Goal: Task Accomplishment & Management: Manage account settings

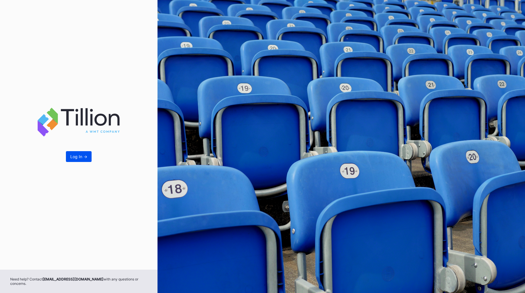
click at [73, 159] on div "Log In ->" at bounding box center [78, 156] width 17 height 5
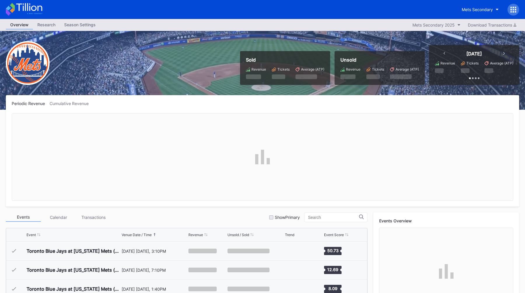
scroll to position [1325, 0]
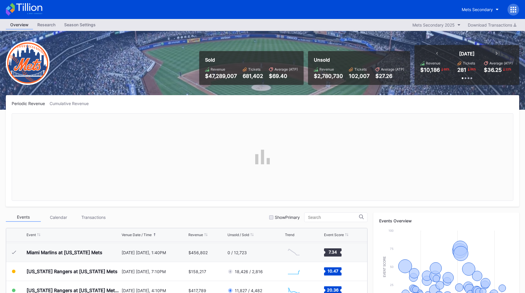
click at [82, 30] on div "Overview Research Season Settings Mets Secondary 2025 Download Transactions" at bounding box center [262, 25] width 525 height 12
click at [474, 10] on div "Mets Secondary" at bounding box center [477, 9] width 31 height 5
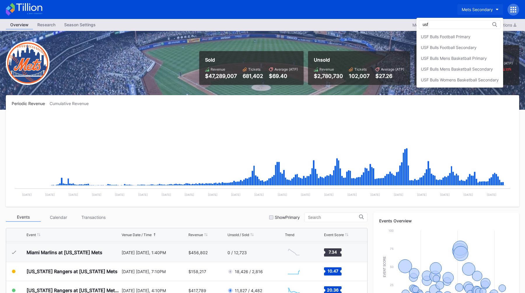
scroll to position [0, 0]
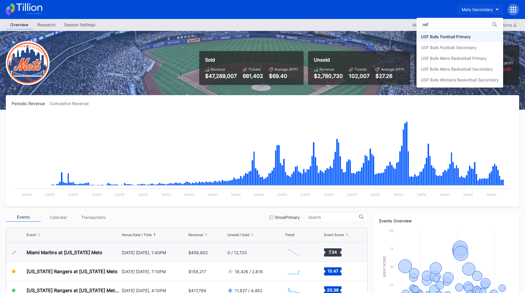
type input "usf"
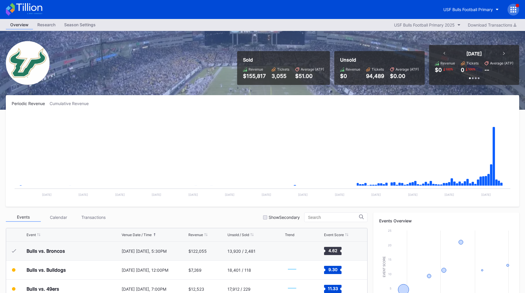
click at [78, 29] on div "Season Settings" at bounding box center [80, 24] width 40 height 8
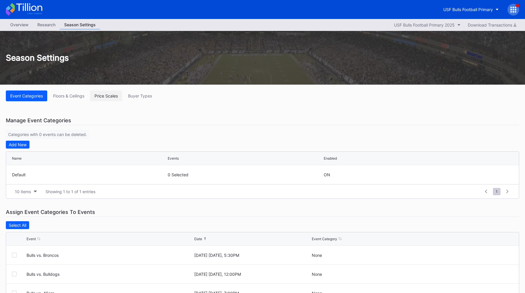
click at [117, 95] on div "Price Scales" at bounding box center [105, 95] width 23 height 5
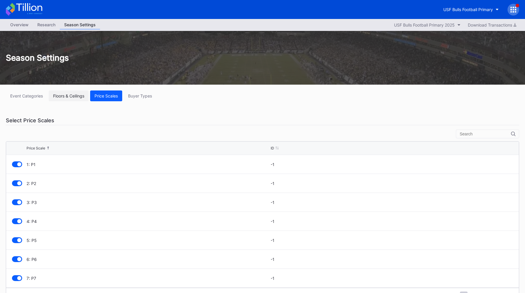
click at [77, 94] on div "Floors & Ceilings" at bounding box center [68, 95] width 31 height 5
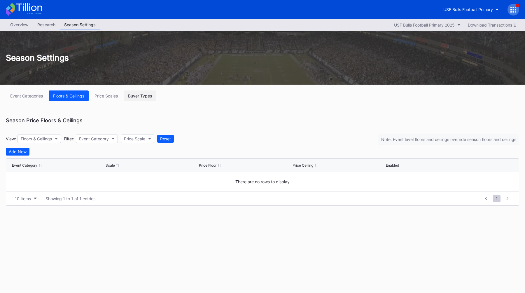
click at [139, 98] on div "Buyer Types" at bounding box center [140, 95] width 24 height 5
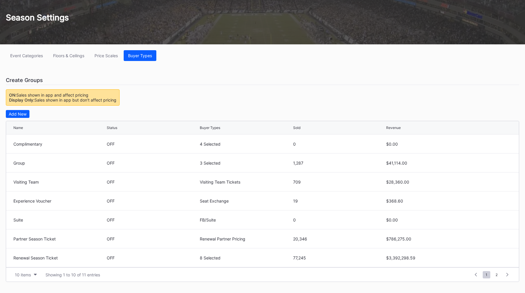
scroll to position [39, 0]
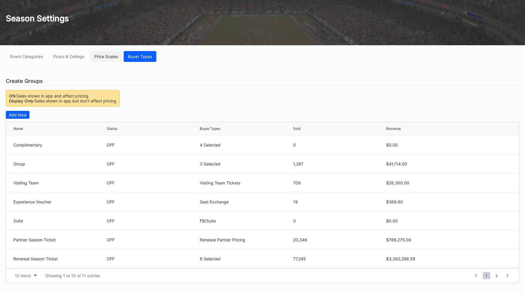
click at [110, 58] on div "Price Scales" at bounding box center [105, 56] width 23 height 5
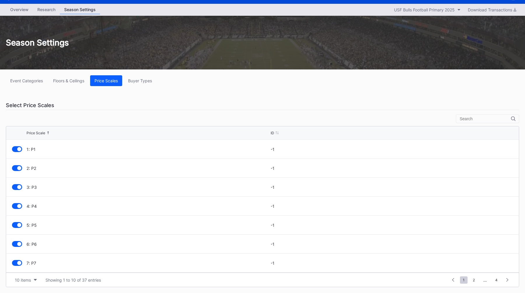
scroll to position [57, 0]
click at [26, 277] on div "10 items" at bounding box center [23, 279] width 16 height 5
click at [28, 264] on div "200 items" at bounding box center [25, 265] width 19 height 5
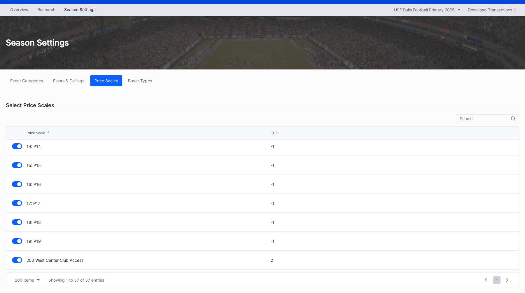
scroll to position [239, 0]
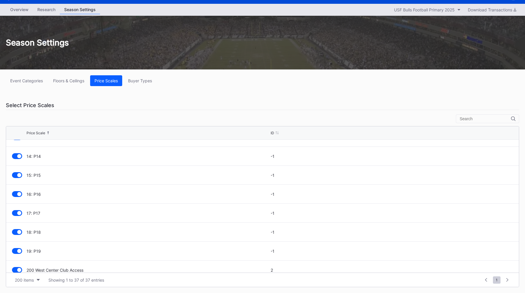
click at [16, 194] on div at bounding box center [17, 194] width 10 height 6
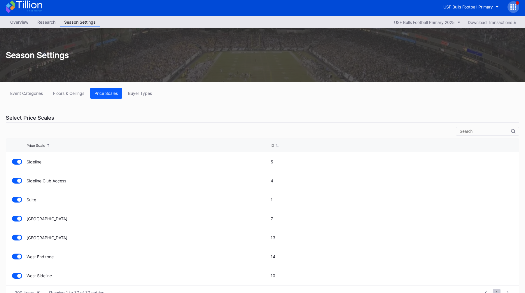
scroll to position [0, 0]
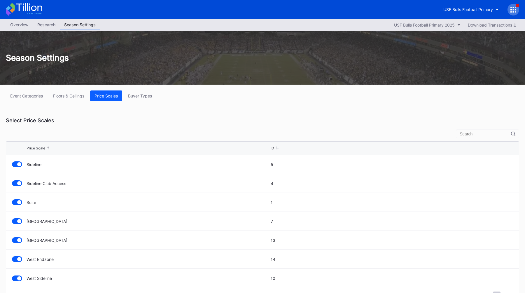
click at [170, 100] on div "Event Categories Floors & Ceilings Price Scales Buyer Types" at bounding box center [262, 95] width 513 height 11
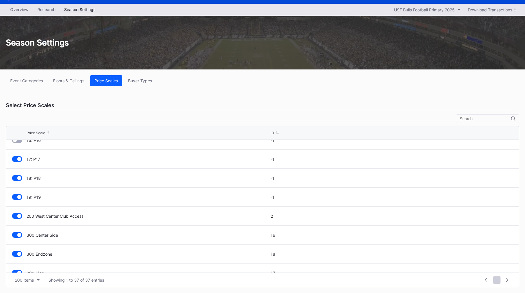
scroll to position [289, 0]
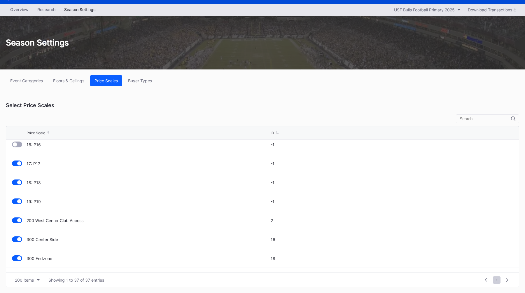
click at [230, 91] on div "Event Categories Floors & Ceilings Price Scales Buyer Types Select Price Scales…" at bounding box center [262, 180] width 525 height 223
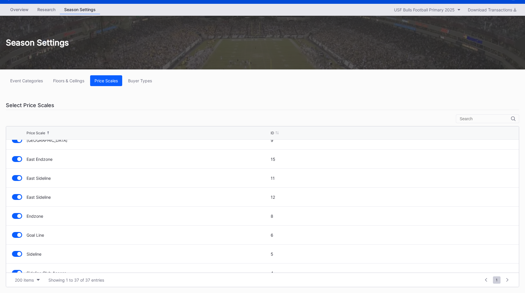
click at [258, 145] on div "[GEOGRAPHIC_DATA]" at bounding box center [148, 140] width 243 height 19
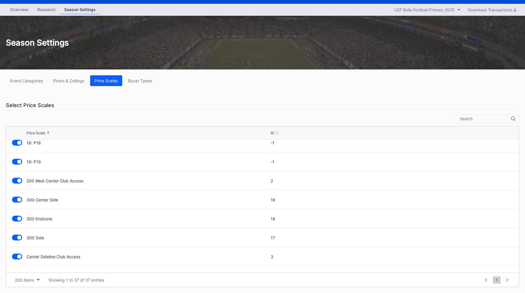
scroll to position [329, 0]
click at [16, 200] on div at bounding box center [17, 199] width 10 height 6
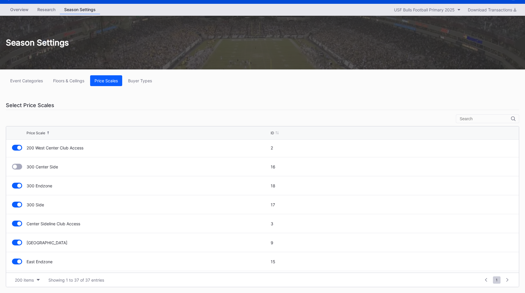
scroll to position [361, 0]
click at [17, 187] on div at bounding box center [17, 186] width 10 height 6
click at [19, 205] on div at bounding box center [19, 205] width 4 height 4
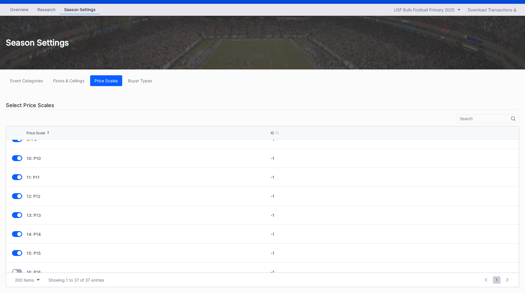
scroll to position [0, 0]
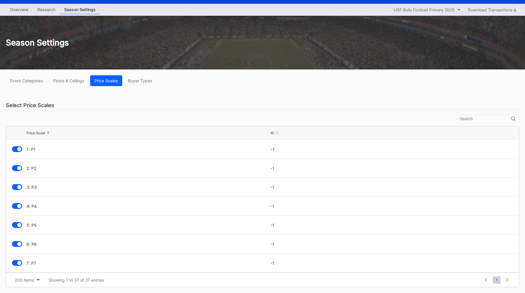
click at [192, 90] on div "Event Categories Floors & Ceilings Price Scales Buyer Types Select Price Scales…" at bounding box center [262, 180] width 525 height 223
click at [22, 10] on div "Overview" at bounding box center [19, 9] width 27 height 8
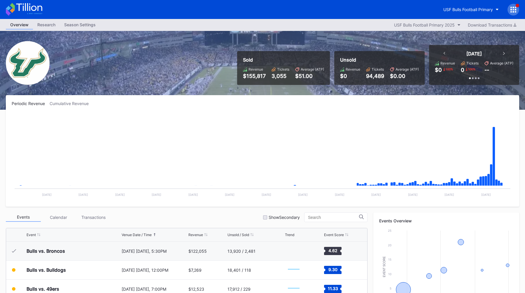
click at [186, 95] on div "Periodic Revenue Cumulative Revenue Created with Highcharts 11.2.0 Chart title …" at bounding box center [262, 150] width 513 height 111
click at [76, 27] on div "Season Settings" at bounding box center [80, 24] width 40 height 8
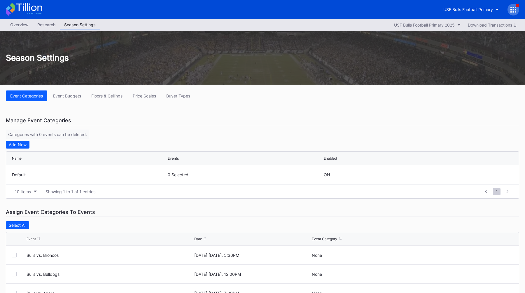
click at [21, 27] on div "Overview" at bounding box center [19, 24] width 27 height 8
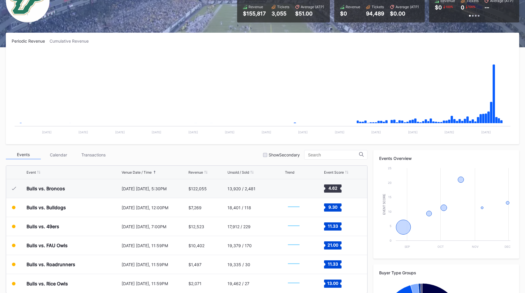
scroll to position [63, 0]
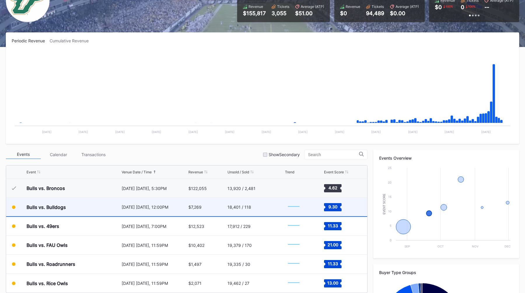
click at [104, 206] on div "Bulls vs. Bulldogs" at bounding box center [74, 207] width 94 height 18
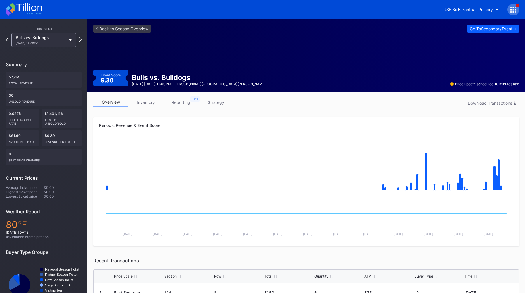
click at [137, 104] on link "inventory" at bounding box center [145, 102] width 35 height 9
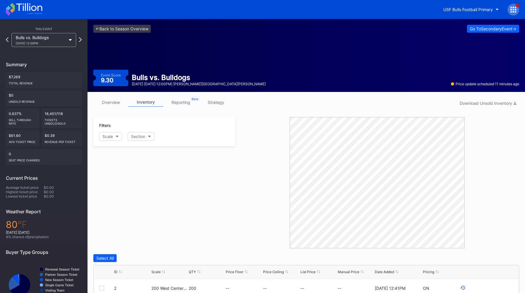
click at [174, 99] on link "reporting" at bounding box center [180, 102] width 35 height 9
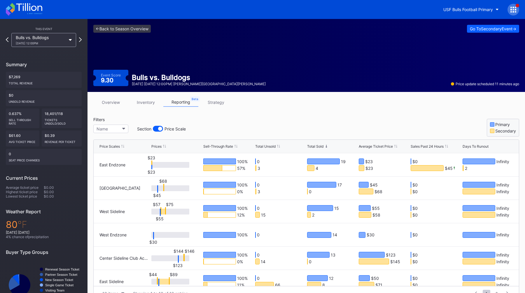
click at [221, 147] on div "Sell-Through Rate" at bounding box center [218, 146] width 30 height 4
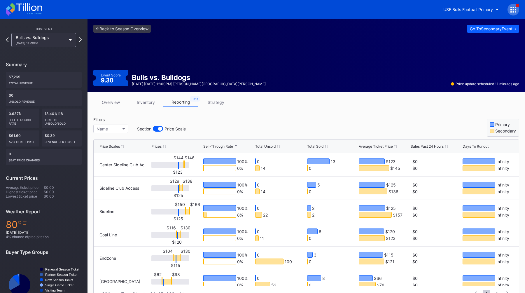
click at [221, 147] on div "Sell-Through Rate" at bounding box center [218, 146] width 30 height 4
click at [261, 144] on div "Total Unsold" at bounding box center [265, 146] width 20 height 4
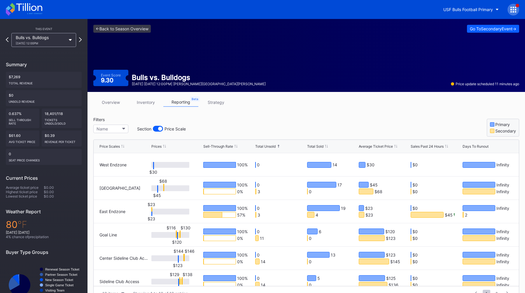
click at [261, 144] on div "Total Unsold" at bounding box center [265, 146] width 20 height 4
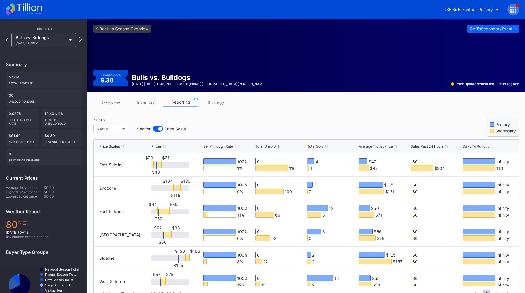
click at [241, 130] on div "Filters Name Section Price Scale Primary Secondary" at bounding box center [306, 127] width 426 height 20
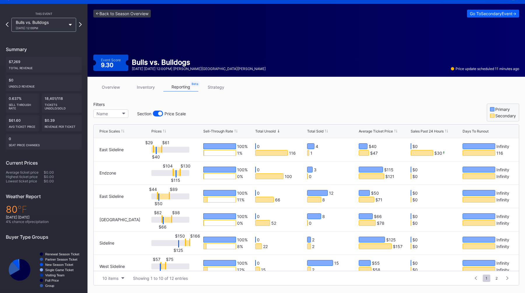
scroll to position [21, 0]
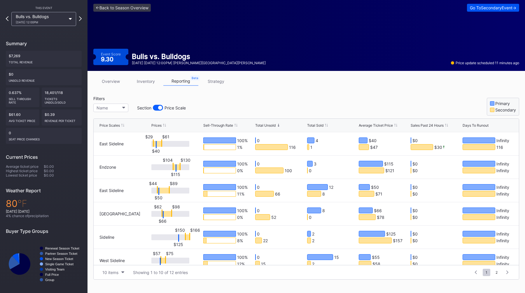
click at [477, 8] on div "Go To Secondary Event ->" at bounding box center [493, 7] width 46 height 5
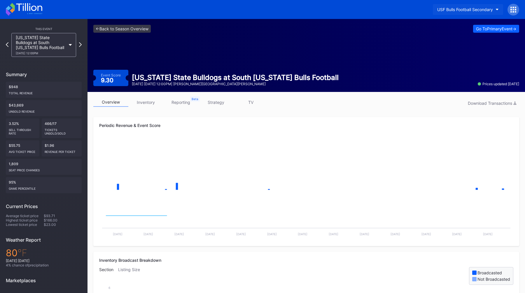
click at [454, 8] on div "USF Bulls Football Secondary" at bounding box center [465, 9] width 56 height 5
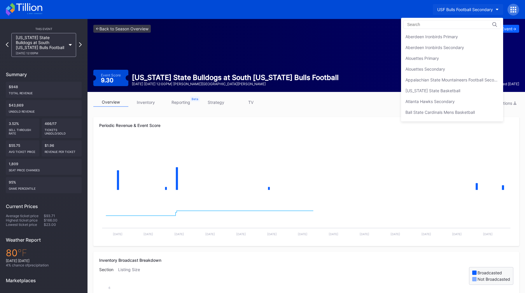
scroll to position [1953, 0]
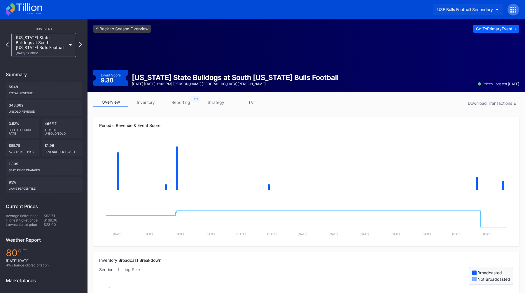
click at [486, 8] on div "USF Bulls Football Secondary" at bounding box center [465, 9] width 56 height 5
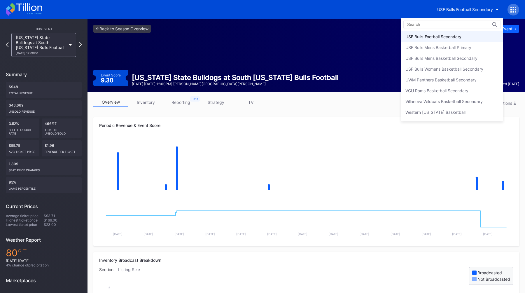
click at [439, 21] on div at bounding box center [451, 24] width 97 height 9
click at [433, 25] on input at bounding box center [432, 24] width 51 height 5
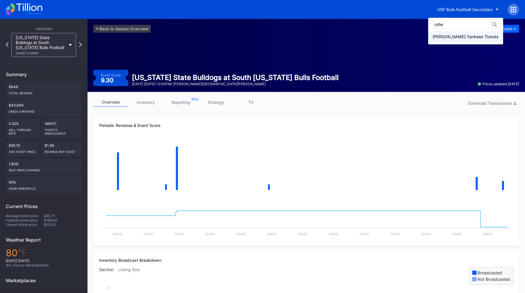
type input "cohe"
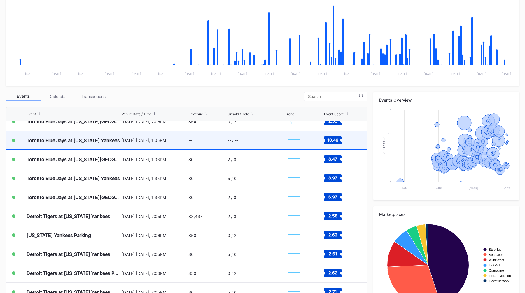
scroll to position [2340, 0]
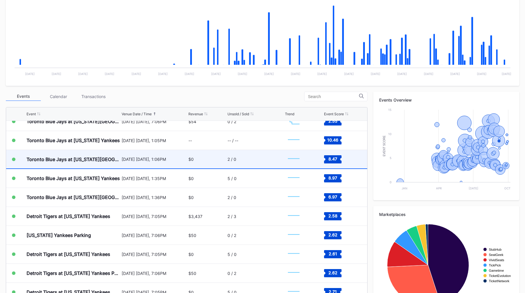
click at [176, 160] on div "[DATE] [DATE], 1:06PM" at bounding box center [155, 159] width 66 height 5
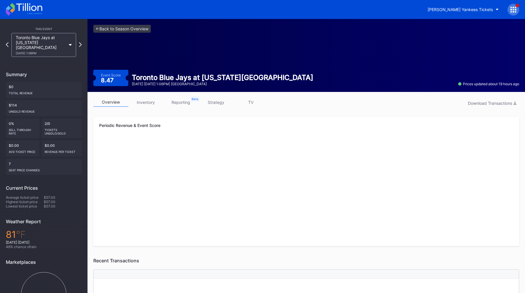
click at [219, 104] on link "strategy" at bounding box center [215, 102] width 35 height 9
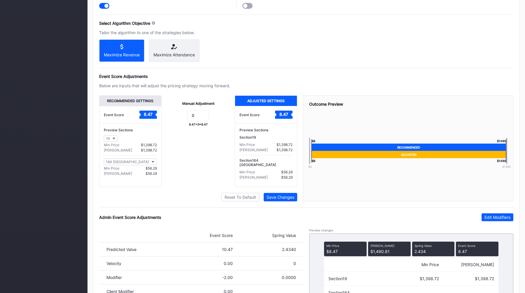
scroll to position [349, 0]
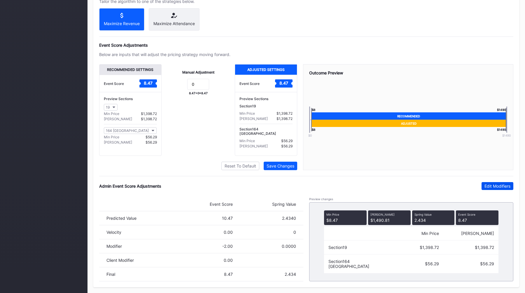
click at [507, 187] on div "Edit Modifiers" at bounding box center [497, 185] width 26 height 5
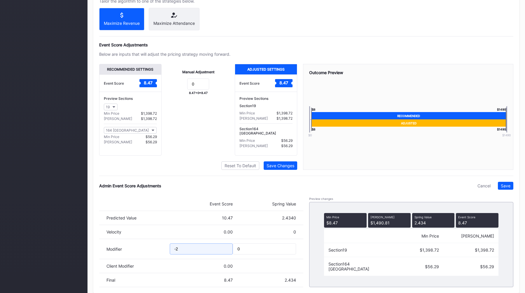
drag, startPoint x: 185, startPoint y: 250, endPoint x: 157, endPoint y: 250, distance: 28.3
click at [160, 250] on div "Modifier -2 0" at bounding box center [201, 249] width 204 height 20
type input "-3"
click at [505, 189] on button "Save" at bounding box center [505, 186] width 15 height 8
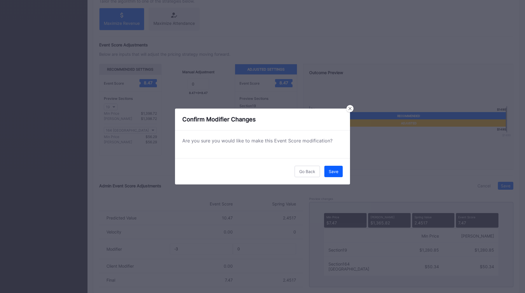
click at [331, 178] on div "Go Back Save" at bounding box center [262, 171] width 175 height 26
click at [332, 176] on button "Save" at bounding box center [333, 171] width 18 height 11
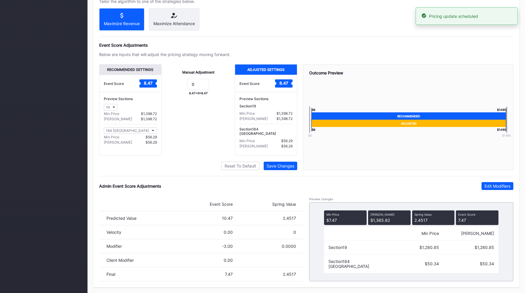
scroll to position [0, 0]
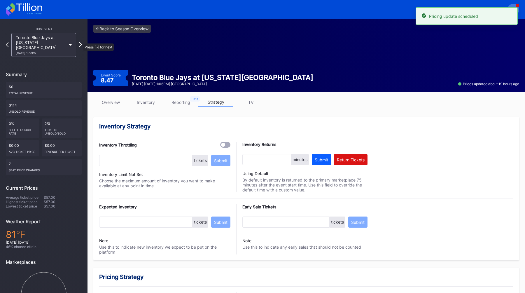
click at [80, 42] on icon at bounding box center [80, 45] width 3 height 6
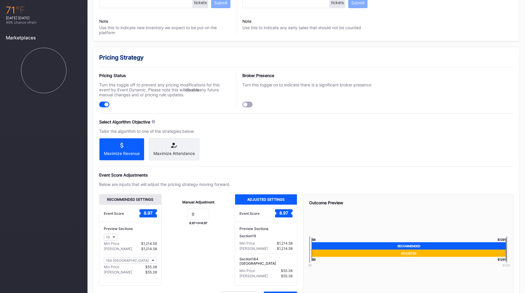
scroll to position [349, 0]
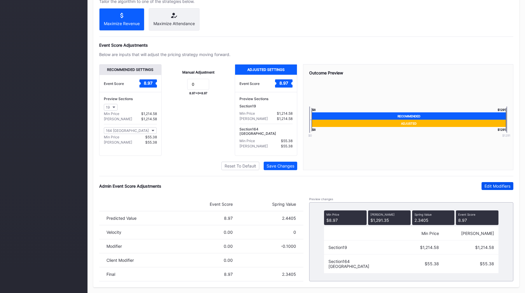
click at [503, 184] on div "Edit Modifiers" at bounding box center [497, 185] width 26 height 5
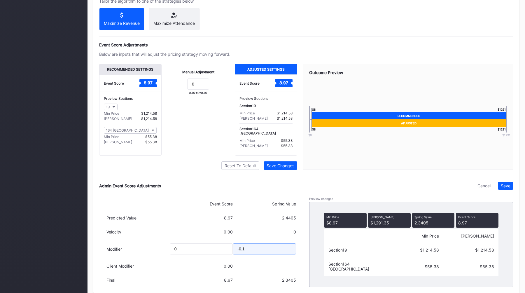
click at [253, 249] on input "-0.1" at bounding box center [264, 248] width 63 height 11
type input "-0.15"
click at [507, 185] on div "Save" at bounding box center [506, 185] width 10 height 5
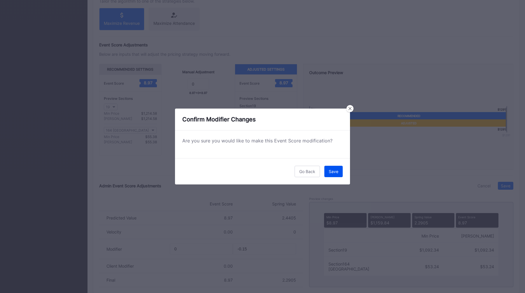
click at [331, 171] on div "Save" at bounding box center [334, 171] width 10 height 5
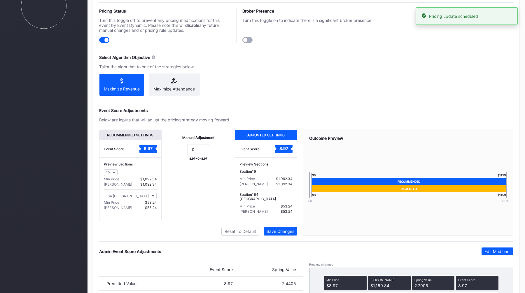
scroll to position [0, 0]
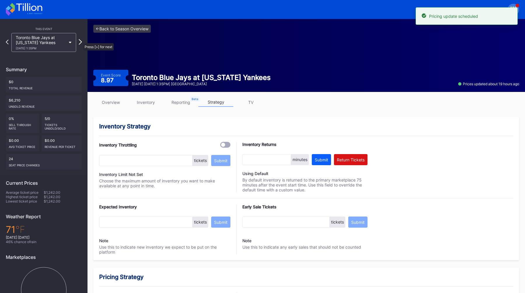
click at [80, 40] on icon at bounding box center [80, 42] width 3 height 6
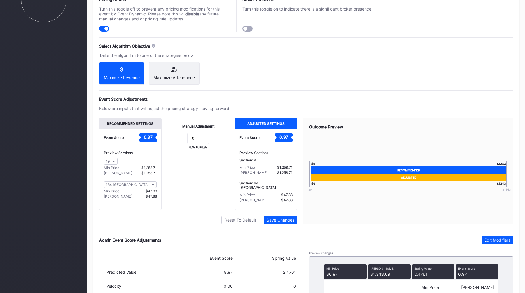
scroll to position [349, 0]
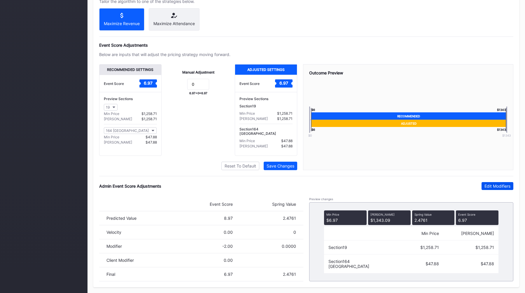
click at [486, 185] on div "Edit Modifiers" at bounding box center [497, 185] width 26 height 5
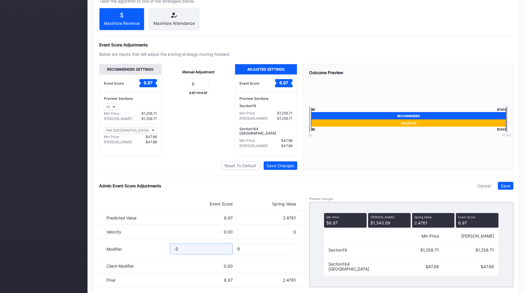
click at [184, 251] on input "-2" at bounding box center [201, 248] width 63 height 11
type input "-2.5"
click at [505, 186] on div "Save" at bounding box center [506, 185] width 10 height 5
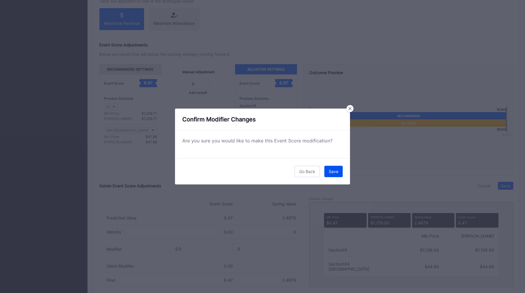
click at [341, 170] on button "Save" at bounding box center [333, 171] width 18 height 11
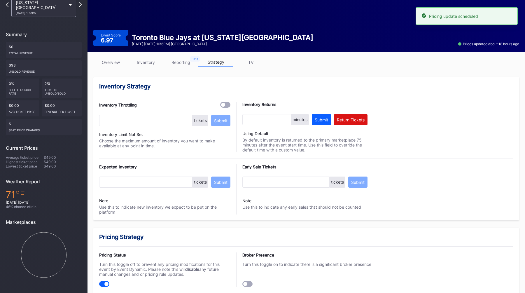
scroll to position [0, 0]
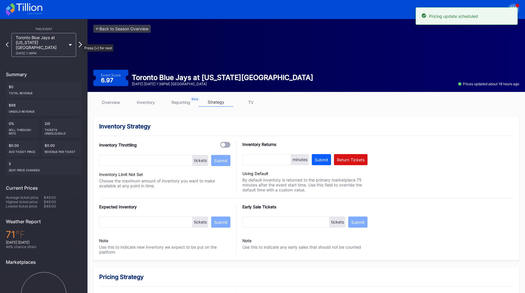
click at [80, 42] on icon at bounding box center [80, 45] width 3 height 6
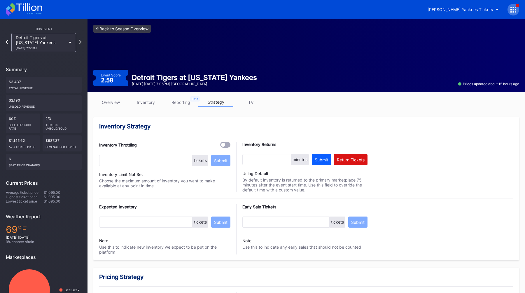
click at [113, 27] on link "<- Back to Season Overview" at bounding box center [121, 29] width 57 height 8
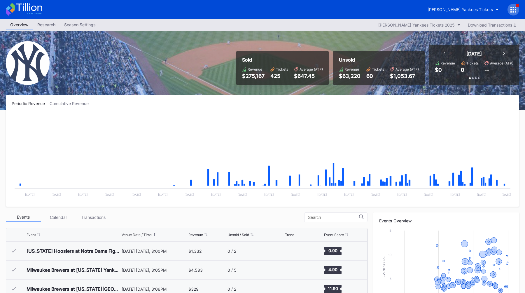
scroll to position [2313, 0]
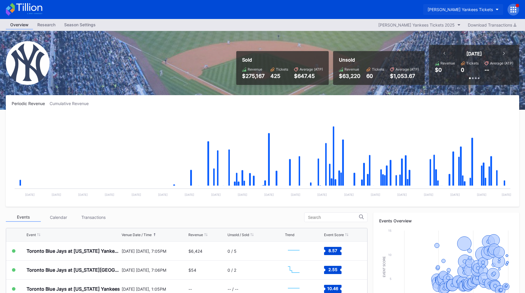
click at [463, 8] on div "[PERSON_NAME] Yankees Tickets" at bounding box center [460, 9] width 65 height 5
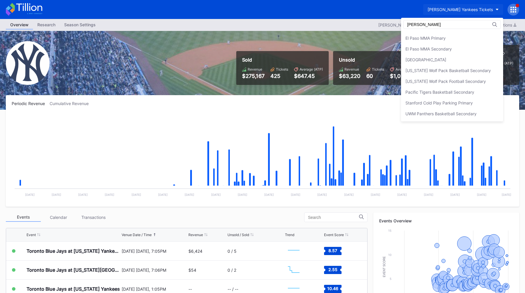
scroll to position [0, 0]
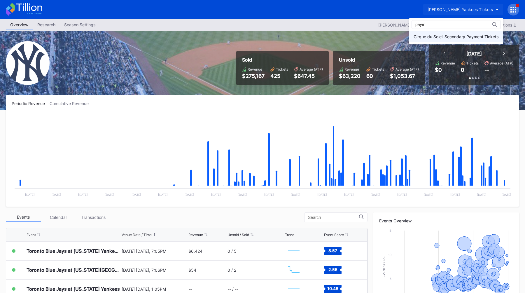
type input "paym"
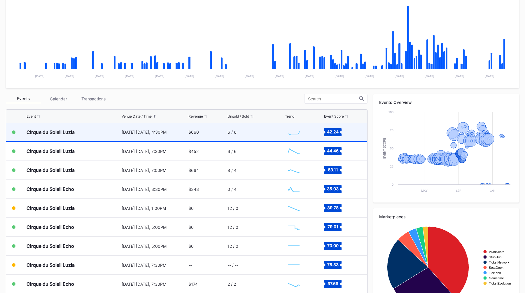
scroll to position [967, 0]
click at [259, 128] on div "6 / 6" at bounding box center [255, 132] width 56 height 18
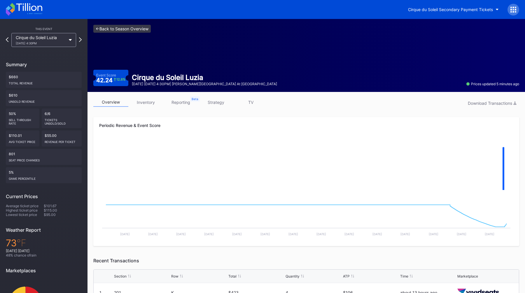
click at [121, 28] on link "<- Back to Season Overview" at bounding box center [121, 29] width 57 height 8
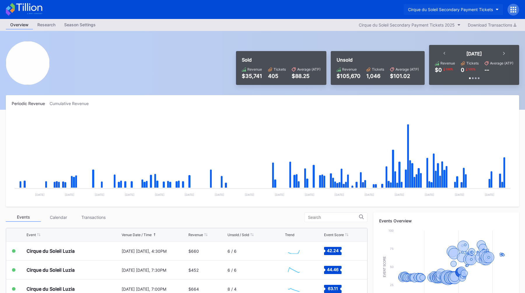
click at [437, 13] on button "Cirque du Soleil Secondary Payment Tickets" at bounding box center [453, 9] width 99 height 11
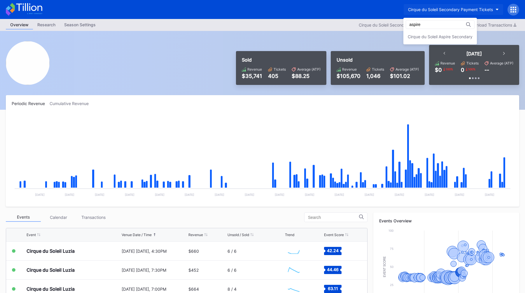
type input "aspire"
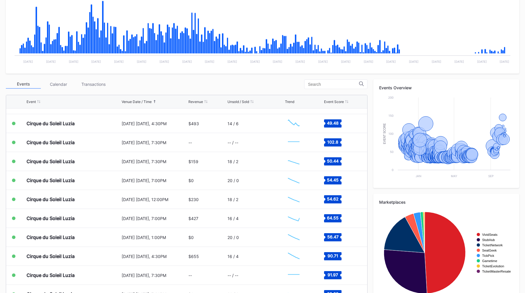
scroll to position [5890, 0]
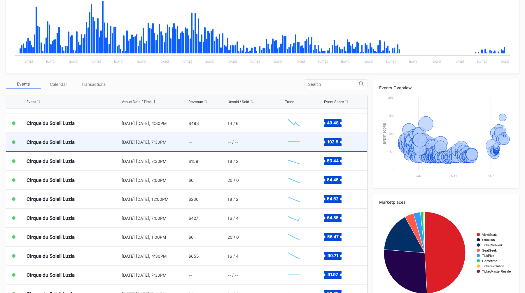
click at [215, 133] on div "--" at bounding box center [206, 142] width 37 height 18
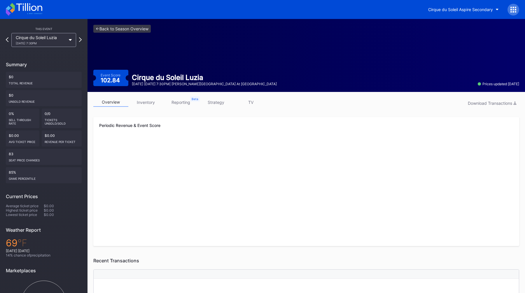
click at [219, 95] on div "overview inventory reporting strategy TV Download Transactions Periodic Revenue…" at bounding box center [305, 264] width 437 height 344
click at [219, 103] on link "strategy" at bounding box center [215, 102] width 35 height 9
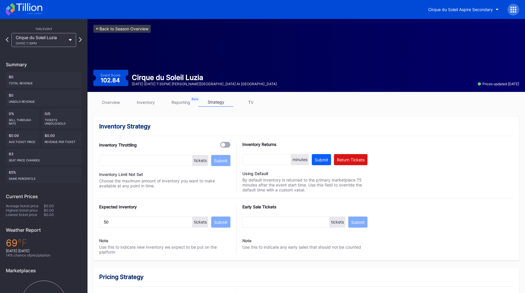
click at [107, 28] on link "<- Back to Season Overview" at bounding box center [121, 29] width 57 height 8
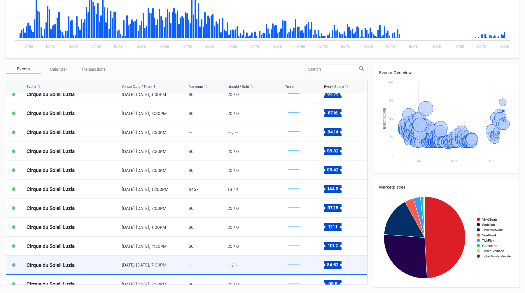
scroll to position [6343, 0]
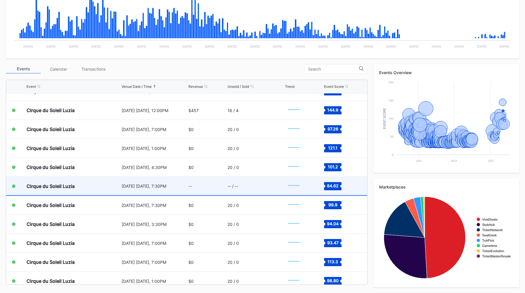
click at [174, 185] on div "[DATE] [DATE], 7:30PM" at bounding box center [155, 185] width 66 height 5
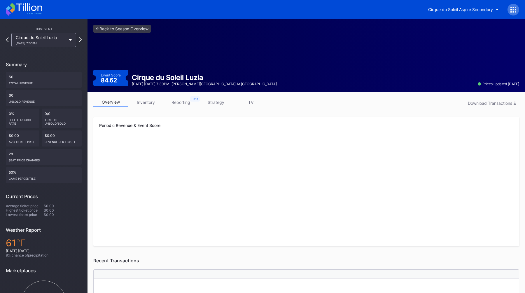
click at [84, 40] on div "This Event Cirque du Soleil Luzia [DATE] 7:30PM Summary $0 Total Revenue $0 Uns…" at bounding box center [43, 177] width 87 height 316
click at [81, 40] on icon at bounding box center [80, 40] width 3 height 6
click at [213, 101] on link "strategy" at bounding box center [215, 102] width 35 height 9
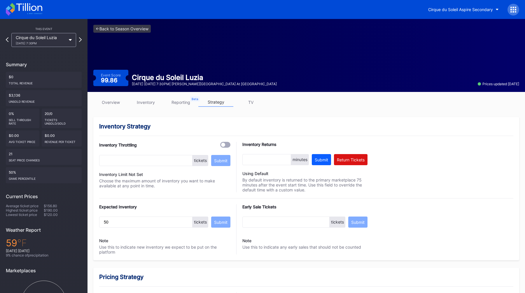
click at [113, 24] on div "<- Back to Season Overview Event Score 99.86 Cirque du Soleil Luzia [DATE] [DAT…" at bounding box center [305, 55] width 437 height 73
click at [114, 26] on link "<- Back to Season Overview" at bounding box center [121, 29] width 57 height 8
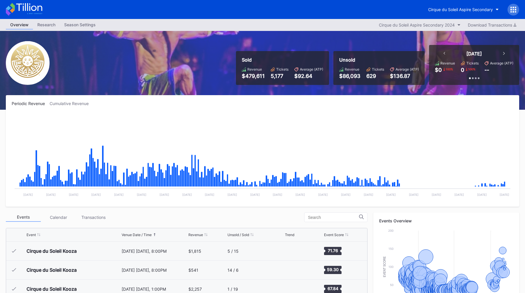
click at [294, 33] on div "Sold Revenue $479,611 Tickets 5,177 Average (ATP) $92.64 Unsold Revenue $86,093…" at bounding box center [262, 70] width 525 height 79
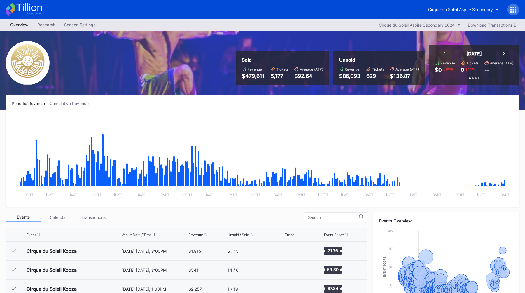
scroll to position [5782, 0]
